Goal: Transaction & Acquisition: Purchase product/service

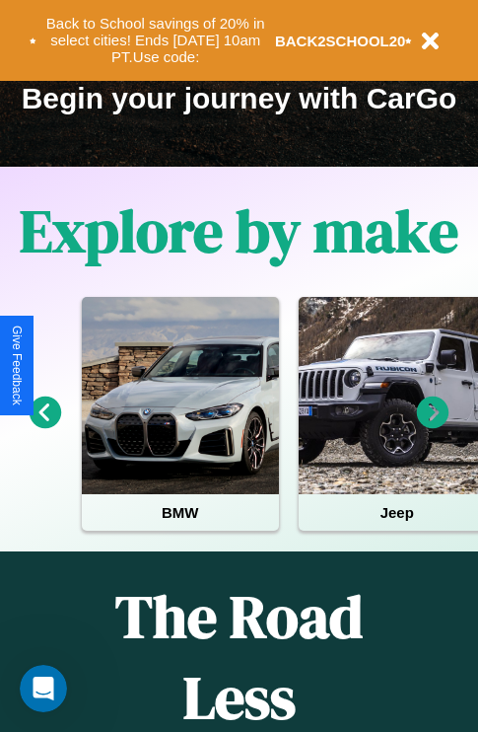
scroll to position [304, 0]
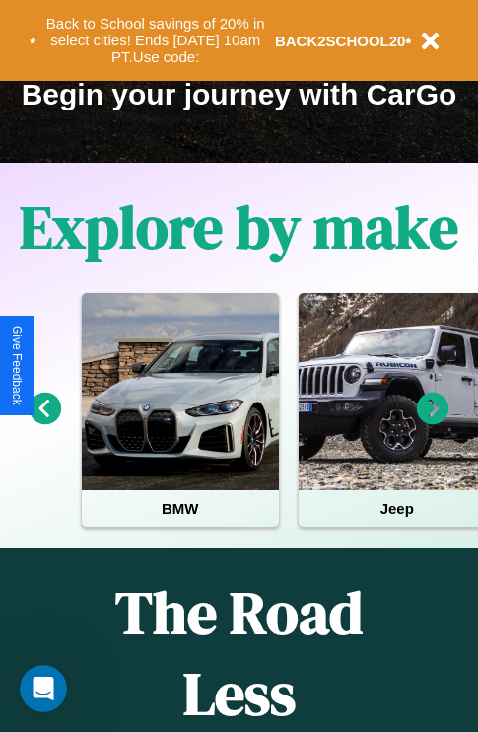
click at [433, 422] on icon at bounding box center [433, 409] width 33 height 33
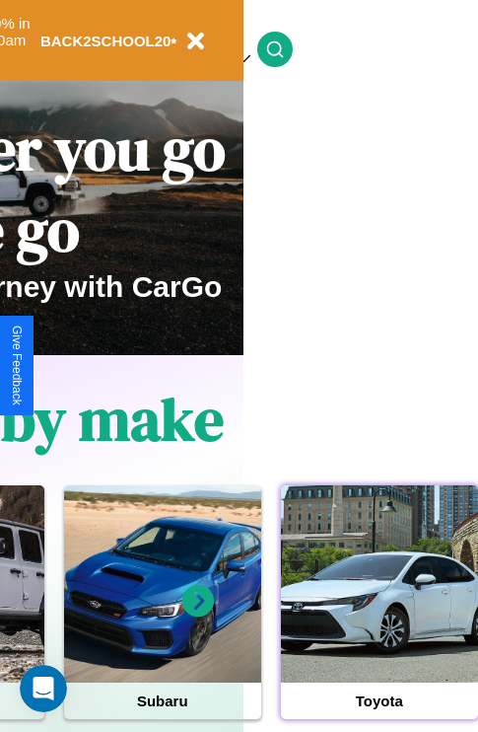
click at [379, 615] on div at bounding box center [379, 583] width 197 height 197
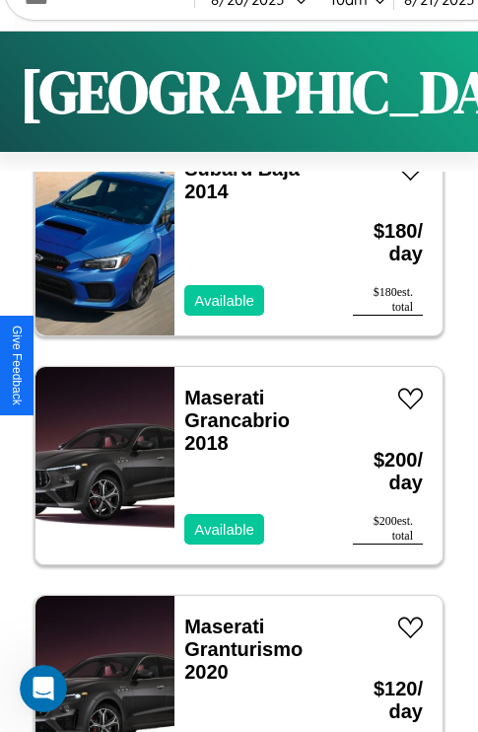
scroll to position [26849, 0]
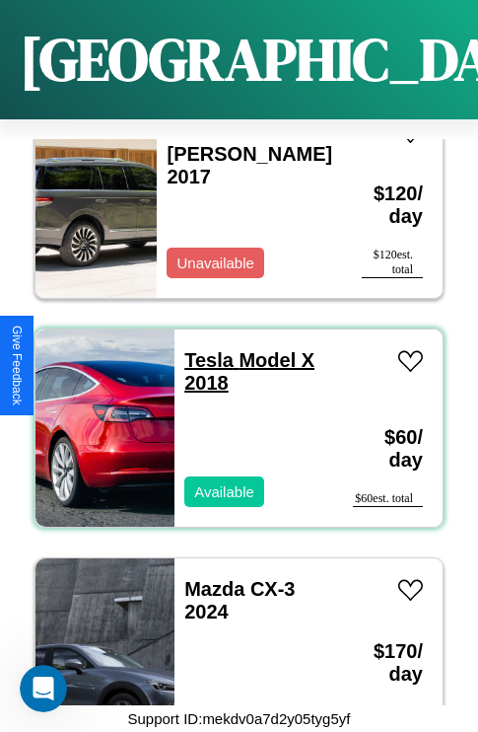
click at [203, 349] on link "Tesla Model X 2018" at bounding box center [249, 371] width 130 height 44
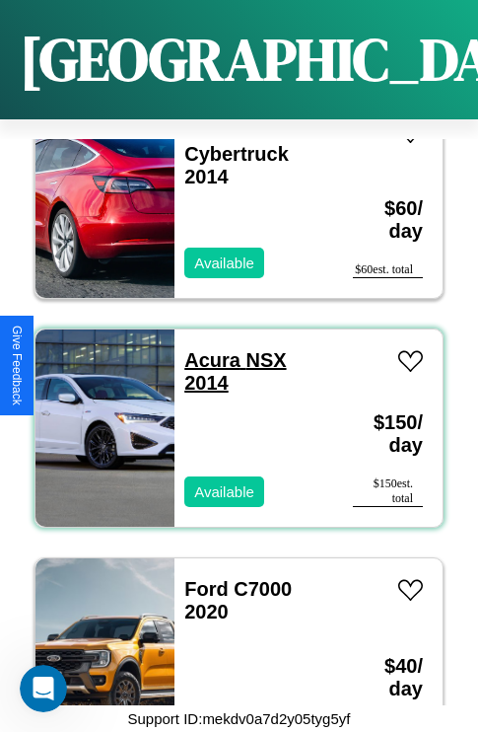
click at [206, 349] on link "Acura NSX 2014" at bounding box center [235, 371] width 102 height 44
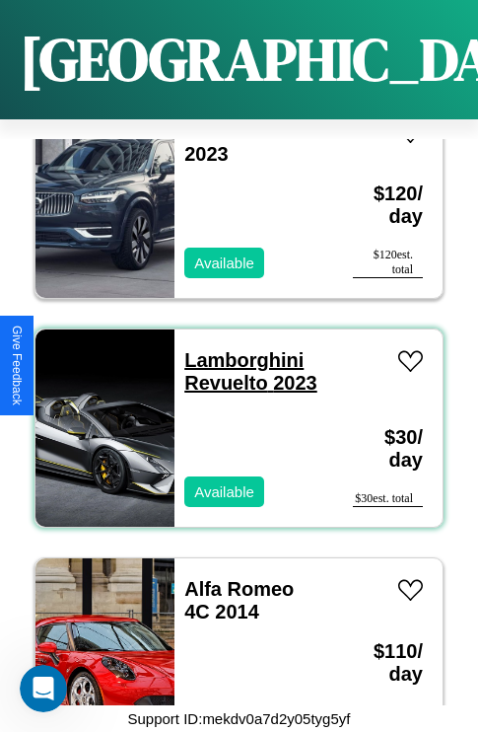
click at [238, 349] on link "Lamborghini Revuelto 2023" at bounding box center [250, 371] width 133 height 44
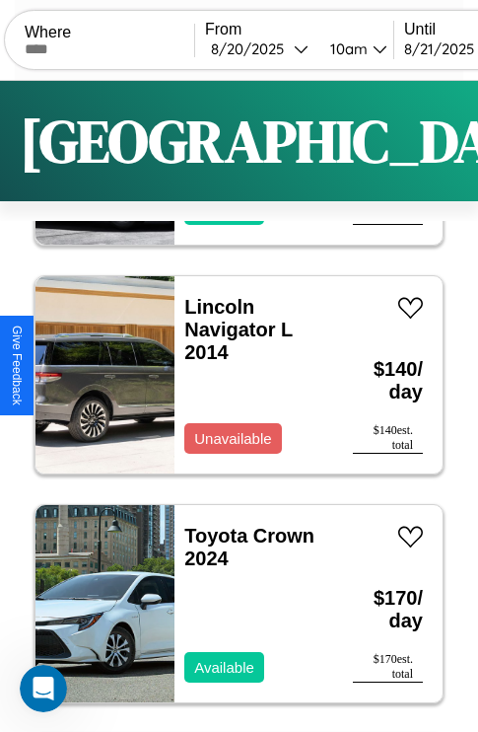
scroll to position [0, 0]
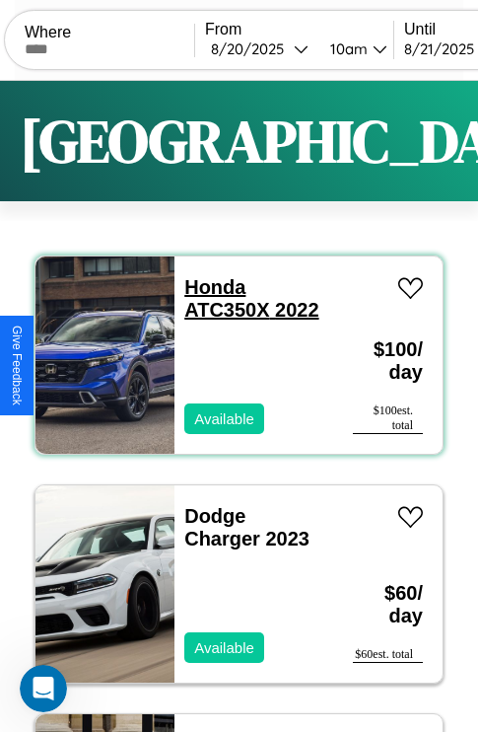
click at [209, 287] on link "Honda ATC350X 2022" at bounding box center [251, 298] width 134 height 44
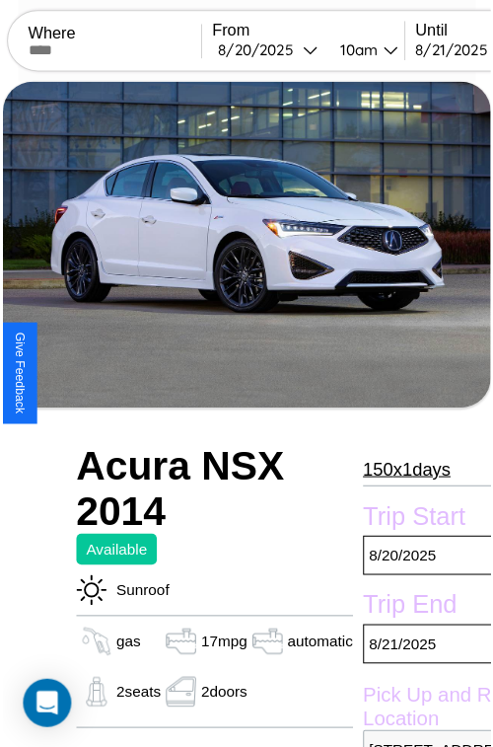
scroll to position [179, 83]
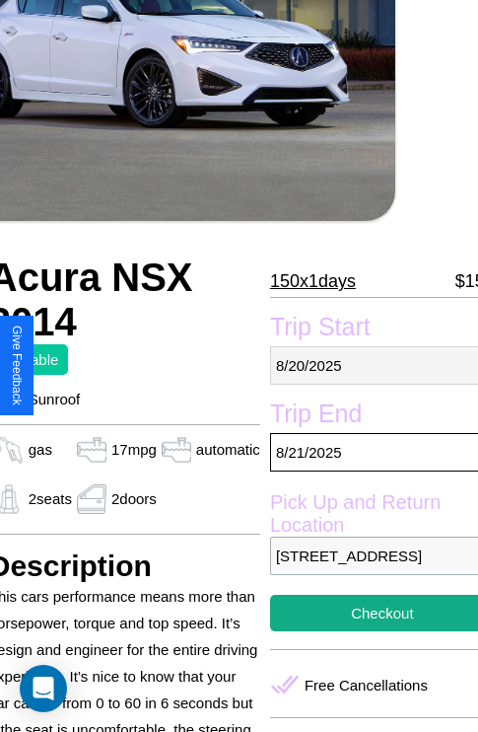
click at [366, 365] on p "[DATE]" at bounding box center [382, 365] width 225 height 38
select select "*"
select select "****"
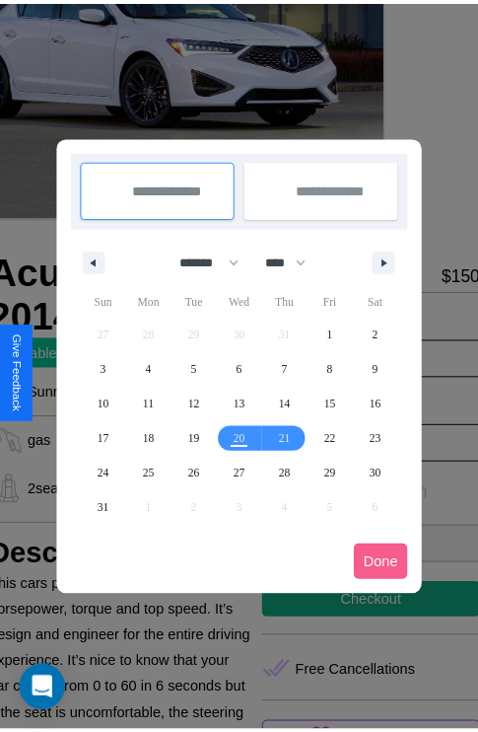
scroll to position [0, 83]
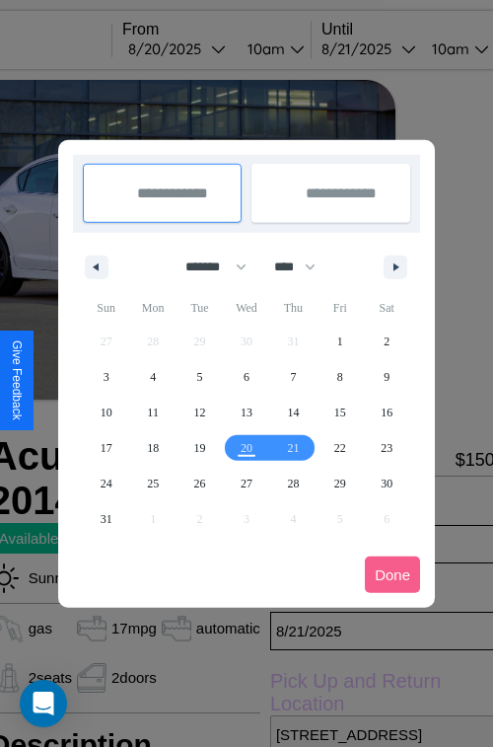
click at [204, 48] on div at bounding box center [246, 373] width 493 height 747
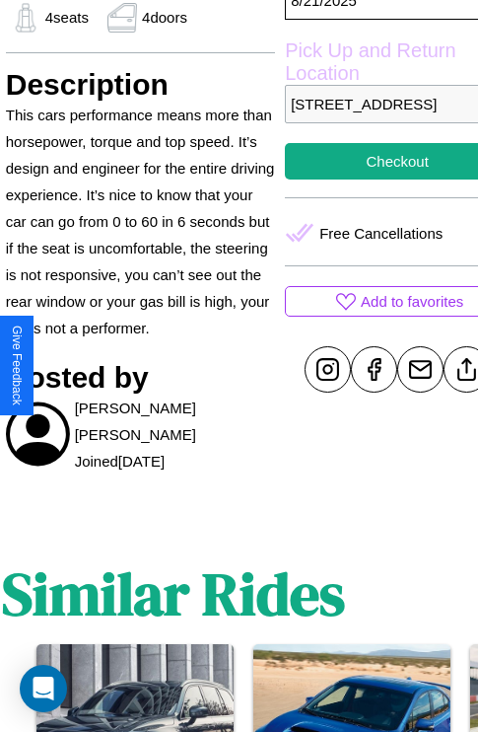
scroll to position [611, 70]
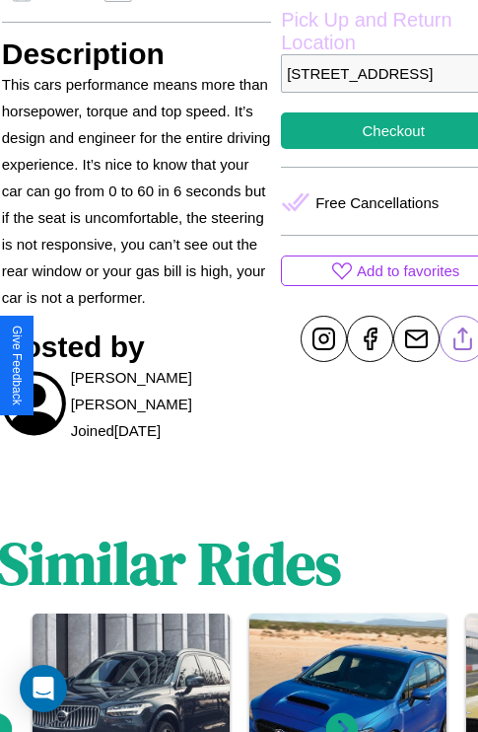
click at [464, 342] on line at bounding box center [464, 335] width 0 height 14
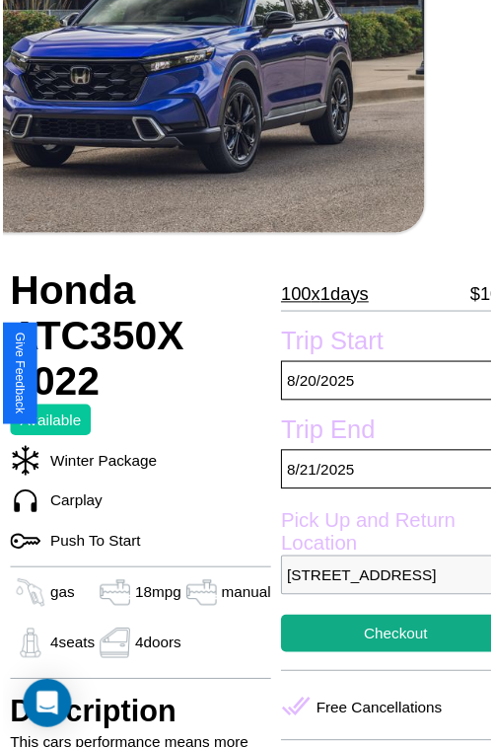
scroll to position [217, 67]
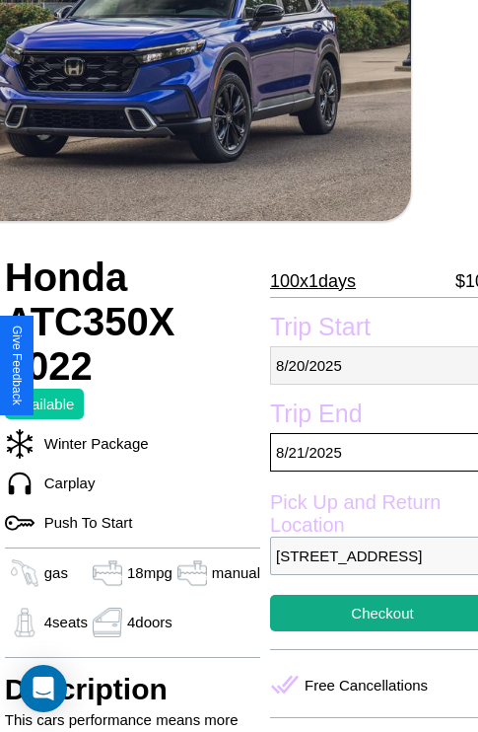
click at [366, 365] on p "[DATE]" at bounding box center [382, 365] width 225 height 38
select select "*"
select select "****"
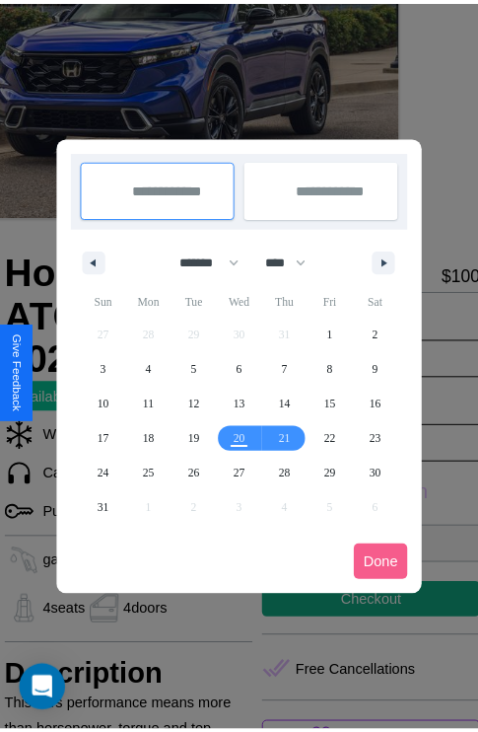
scroll to position [0, 67]
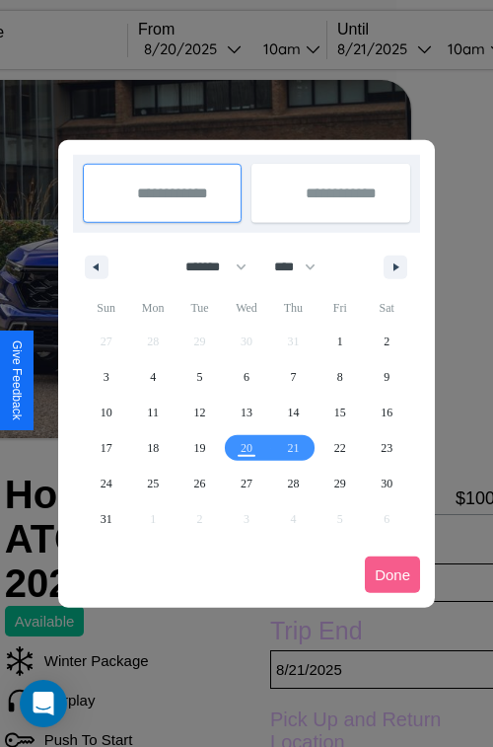
click at [220, 48] on div at bounding box center [246, 373] width 493 height 747
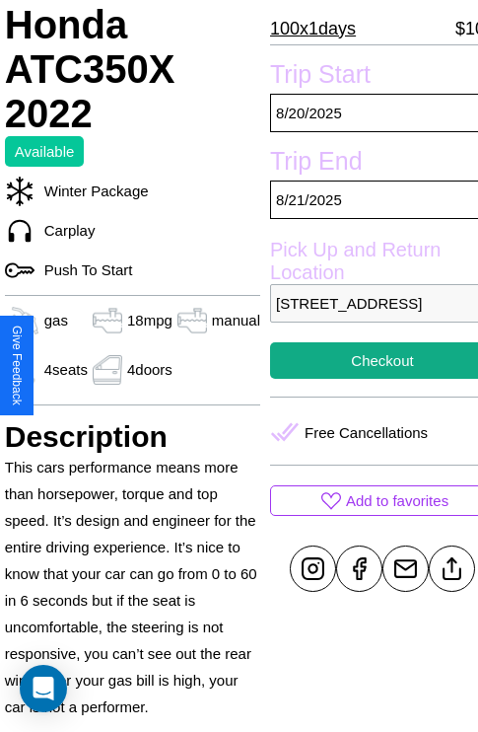
scroll to position [491, 67]
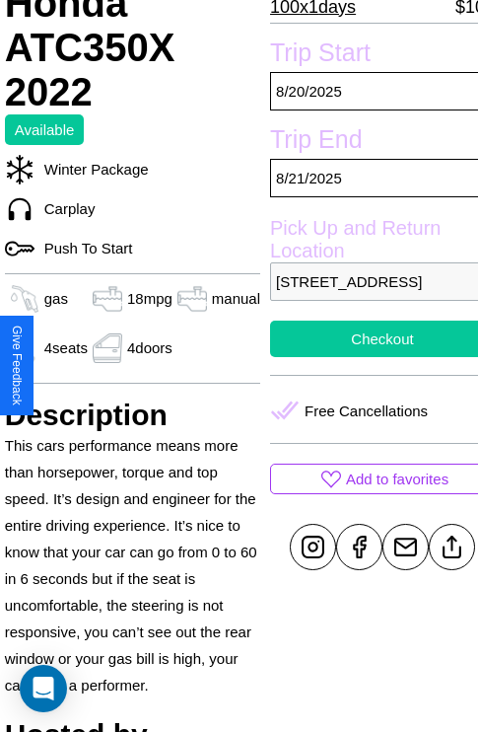
click at [366, 357] on button "Checkout" at bounding box center [382, 339] width 225 height 36
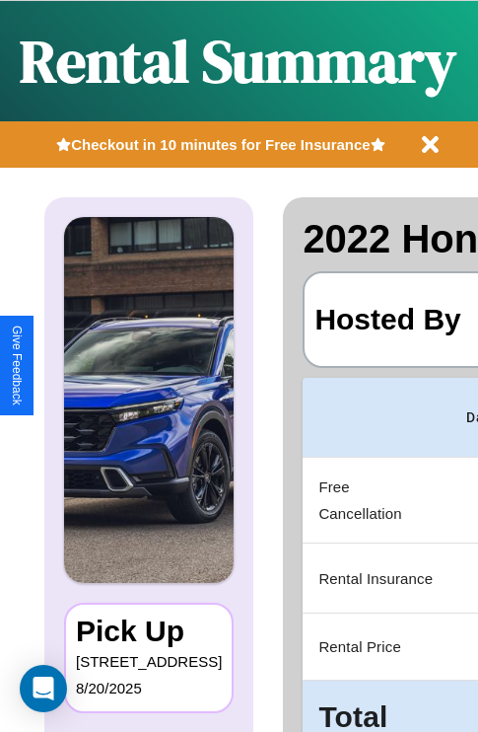
scroll to position [89, 0]
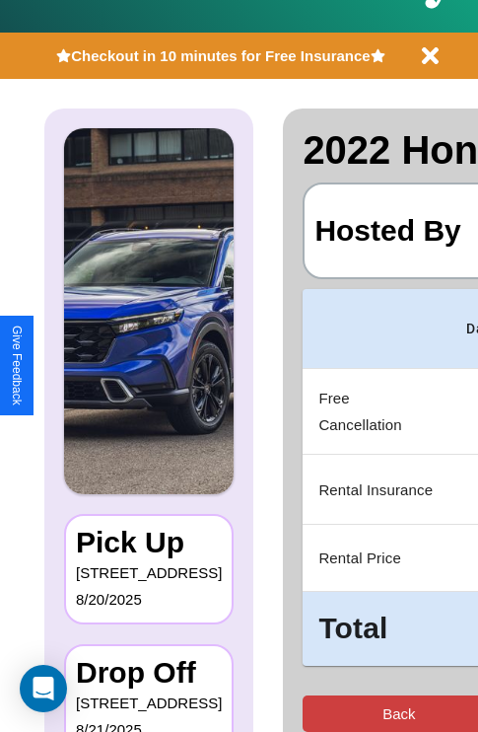
click at [322, 713] on button "Back" at bounding box center [399, 713] width 192 height 36
